Goal: Understand process/instructions

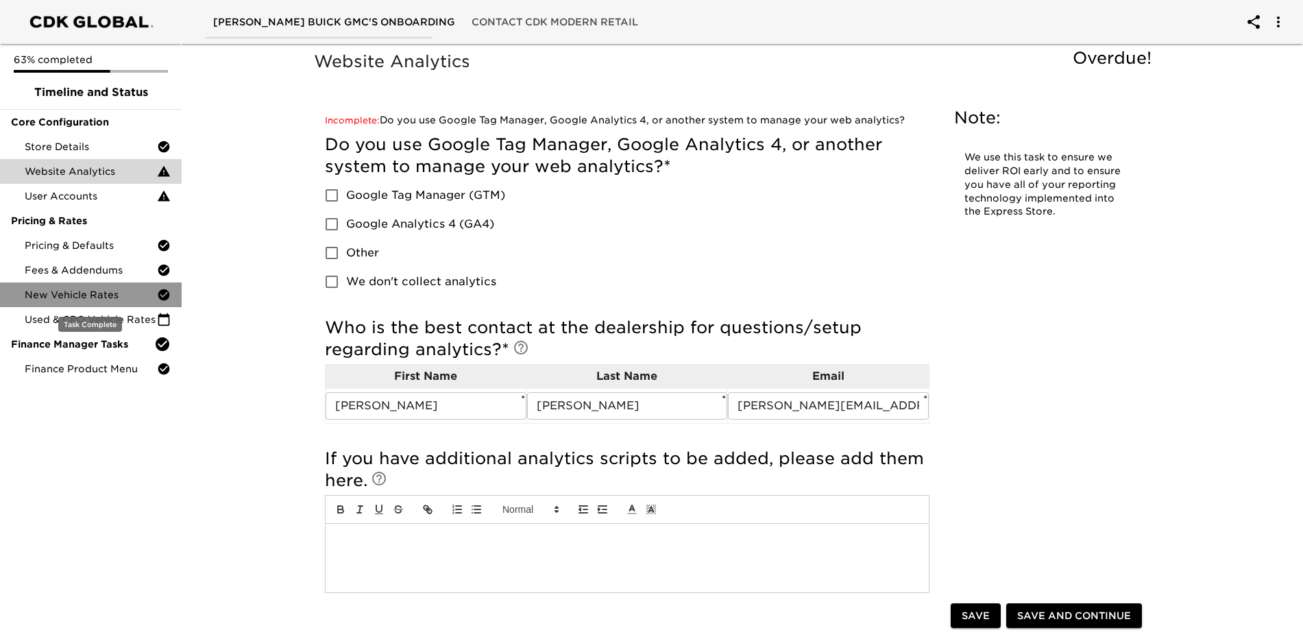
click at [51, 298] on span "New Vehicle Rates" at bounding box center [91, 295] width 132 height 14
